Goal: Information Seeking & Learning: Find specific fact

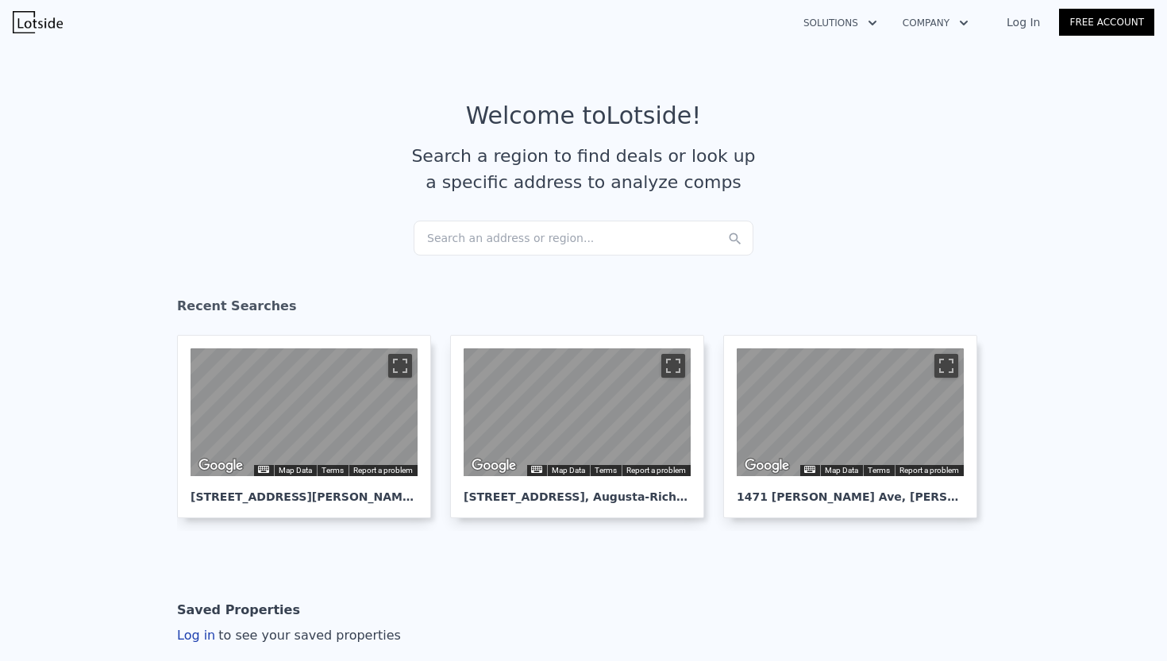
click at [1031, 26] on link "Log In" at bounding box center [1023, 22] width 71 height 16
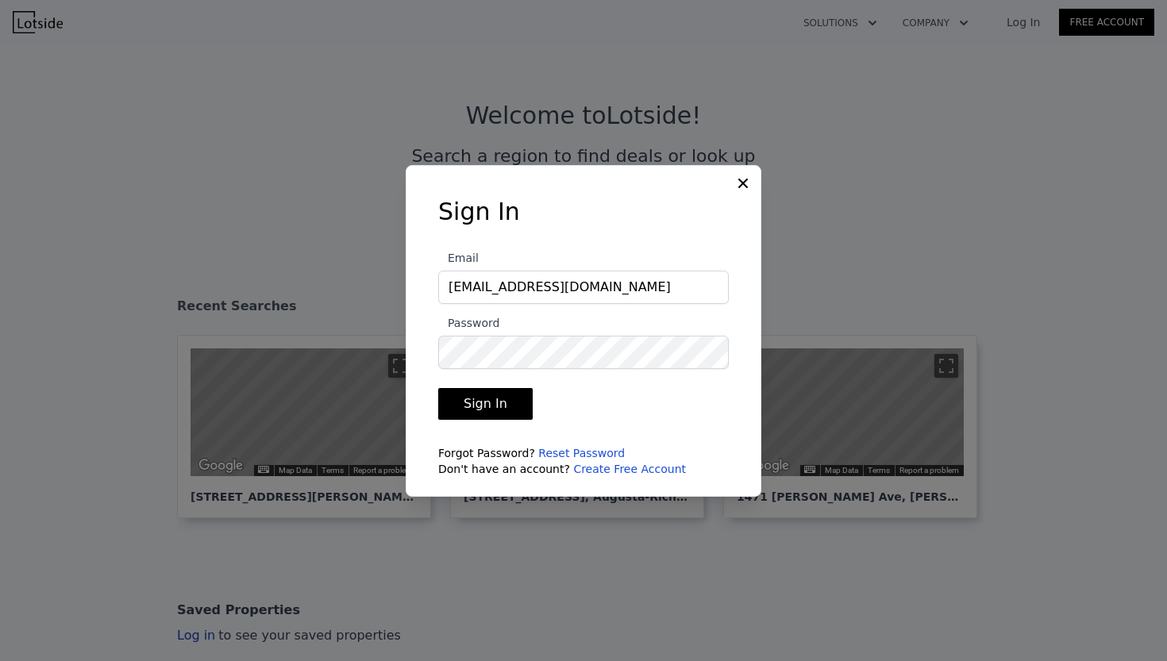
type input "[EMAIL_ADDRESS][DOMAIN_NAME]"
click at [475, 410] on button "Sign In" at bounding box center [485, 404] width 94 height 32
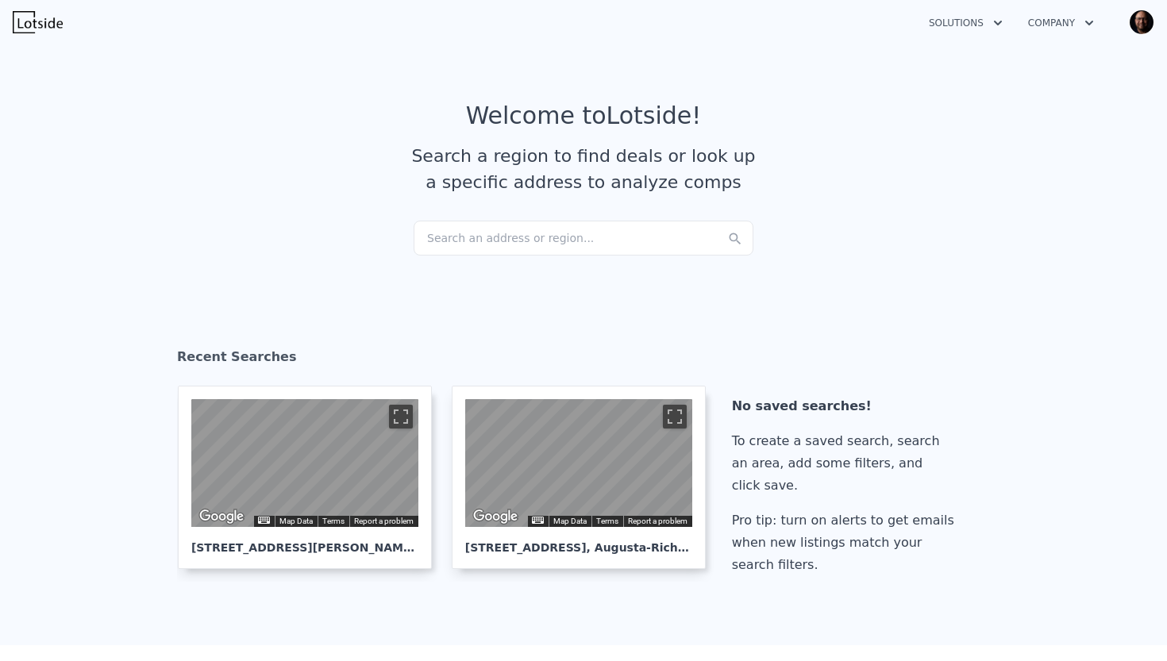
click at [445, 233] on div "Search an address or region..." at bounding box center [584, 238] width 340 height 35
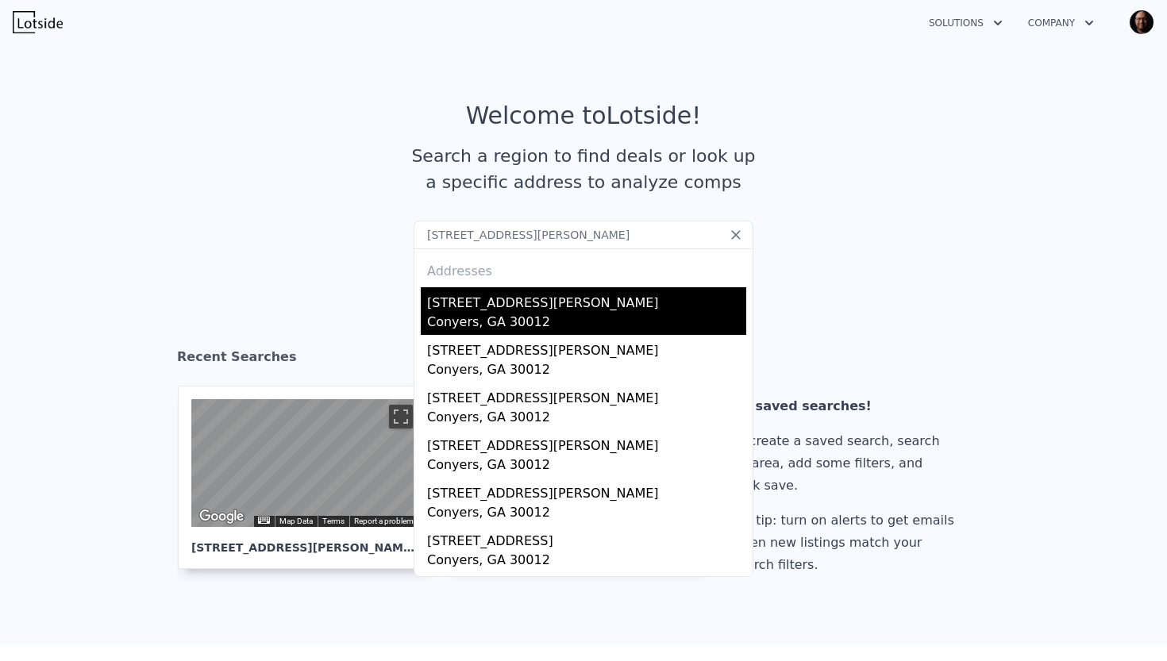
type input "[STREET_ADDRESS][PERSON_NAME]"
click at [469, 310] on div "[STREET_ADDRESS][PERSON_NAME]" at bounding box center [586, 299] width 319 height 25
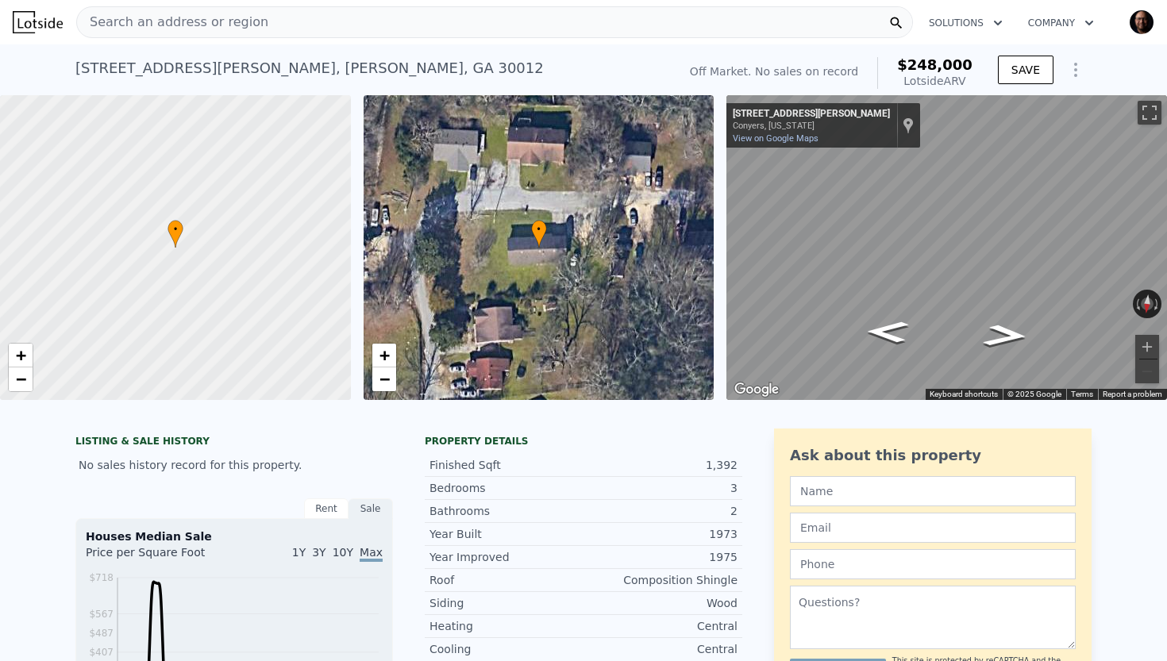
click at [295, 75] on div "[STREET_ADDRESS][PERSON_NAME]" at bounding box center [309, 68] width 468 height 22
click at [370, 66] on div "[STREET_ADDRESS][PERSON_NAME] No sales on record (~ARV $248k )" at bounding box center [373, 73] width 596 height 44
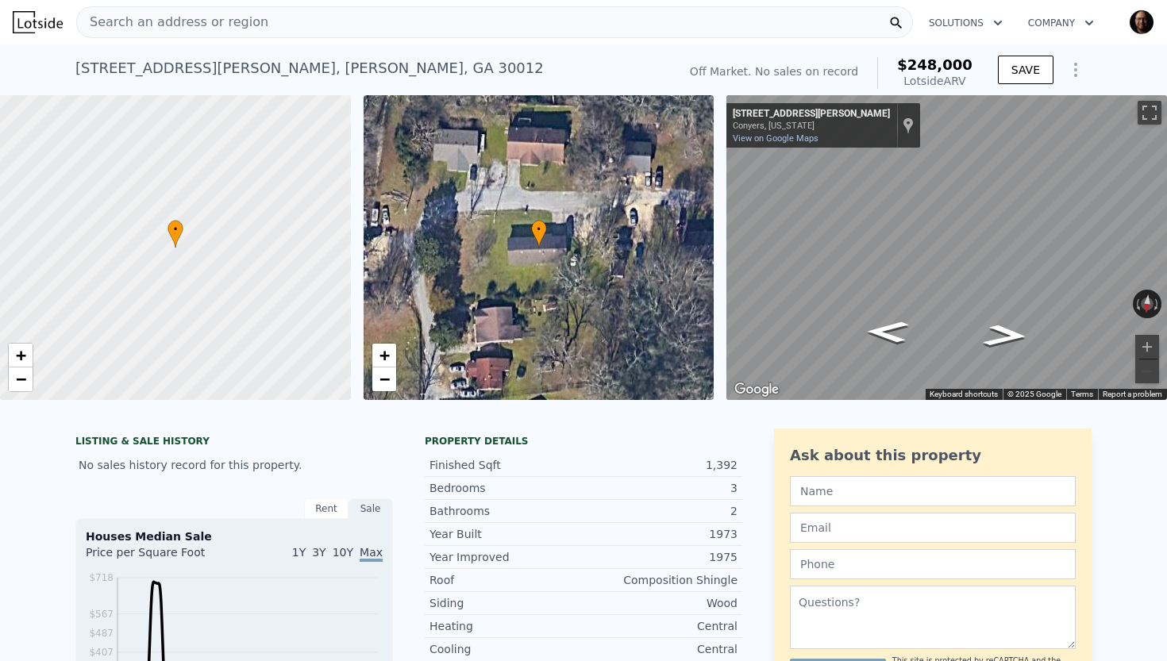
click at [132, 26] on span "Search an address or region" at bounding box center [172, 22] width 191 height 19
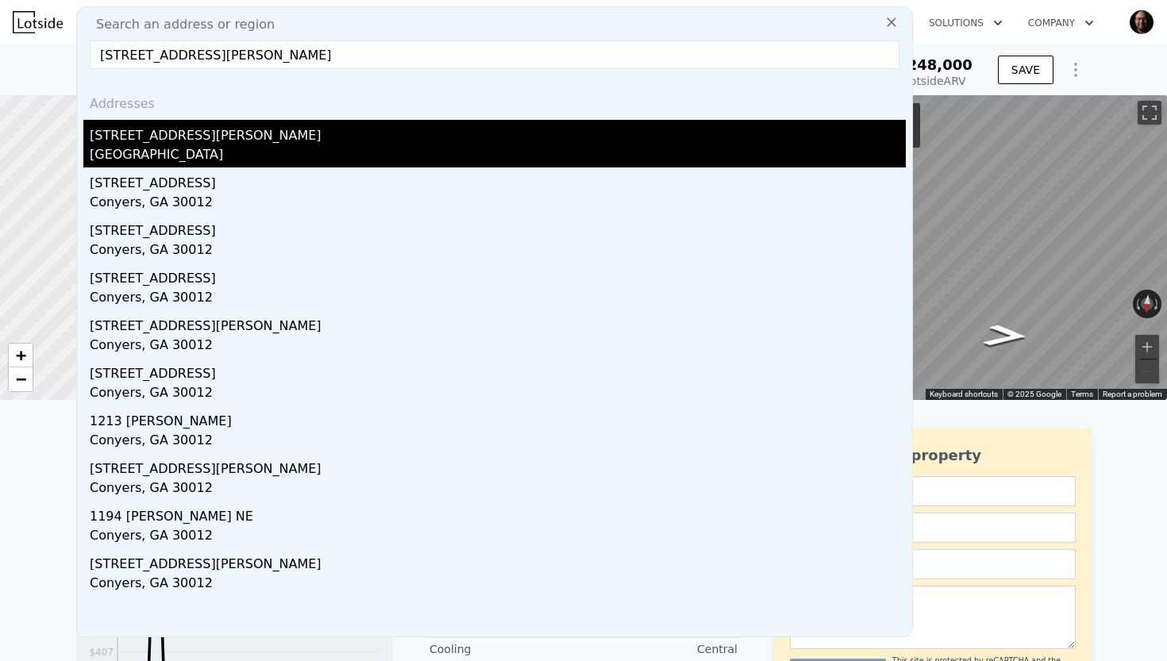
type input "[STREET_ADDRESS][PERSON_NAME]"
click at [168, 141] on div "[STREET_ADDRESS][PERSON_NAME]" at bounding box center [498, 132] width 816 height 25
